Goal: Information Seeking & Learning: Learn about a topic

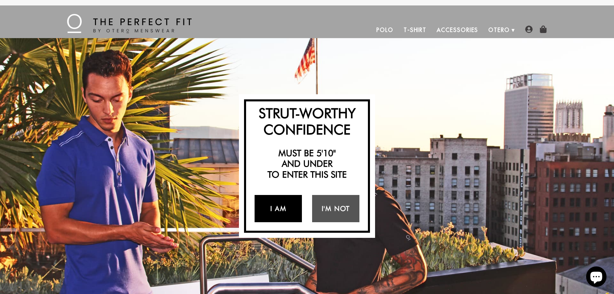
click at [281, 202] on link "I Am" at bounding box center [278, 208] width 47 height 27
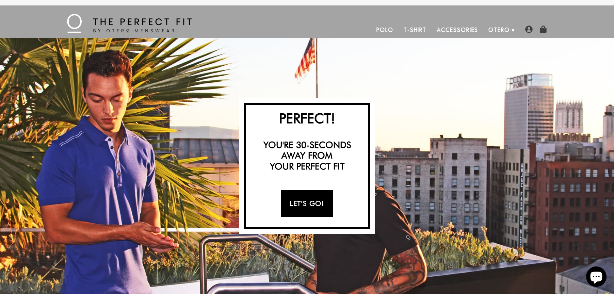
click at [300, 211] on link "Let's Go!" at bounding box center [306, 203] width 51 height 27
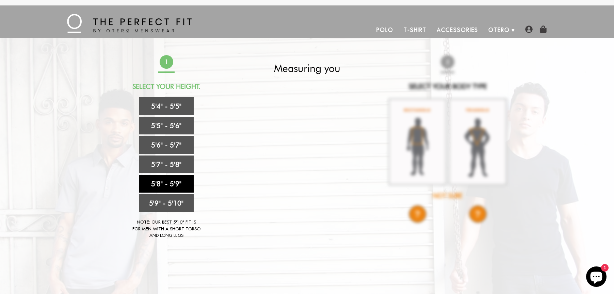
click at [159, 182] on link "5'8" - 5'9"" at bounding box center [166, 184] width 54 height 18
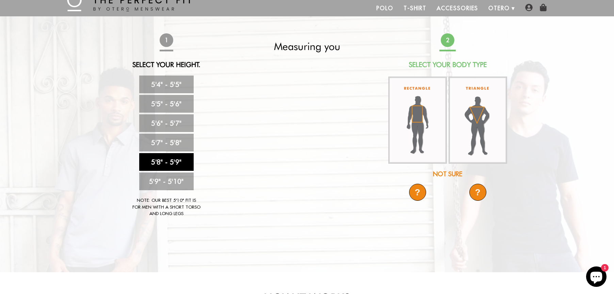
scroll to position [34, 0]
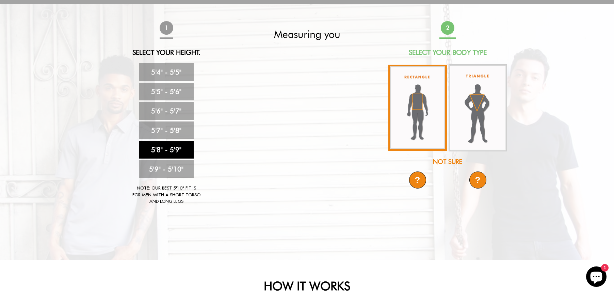
click at [427, 134] on img at bounding box center [417, 108] width 59 height 86
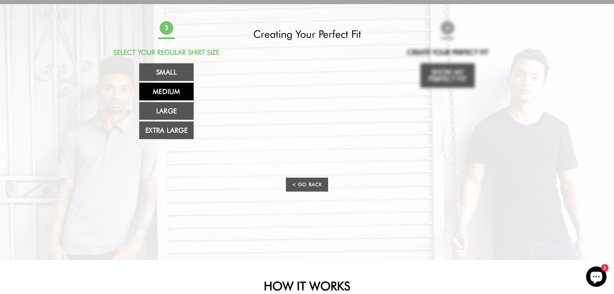
click at [183, 92] on link "Medium" at bounding box center [166, 92] width 54 height 18
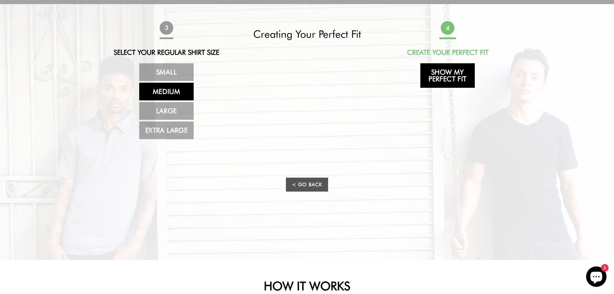
click at [458, 77] on link "Show My Perfect Fit" at bounding box center [447, 75] width 54 height 25
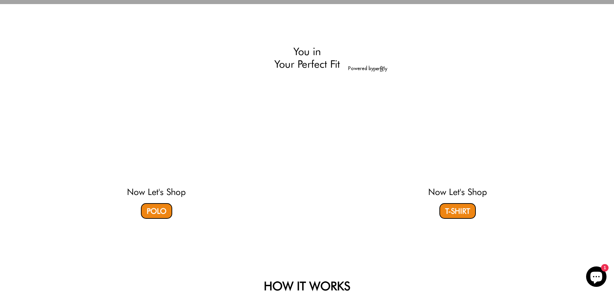
select select "58-59"
select select "M"
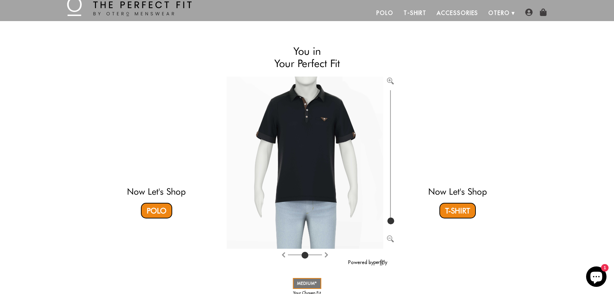
scroll to position [0, 0]
